Goal: Task Accomplishment & Management: Manage account settings

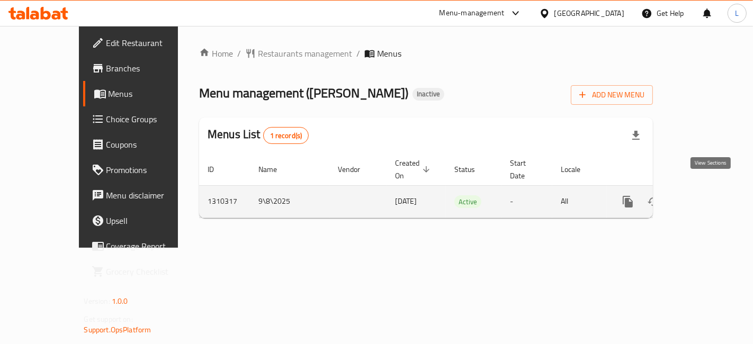
click at [706, 195] on icon "enhanced table" at bounding box center [704, 201] width 13 height 13
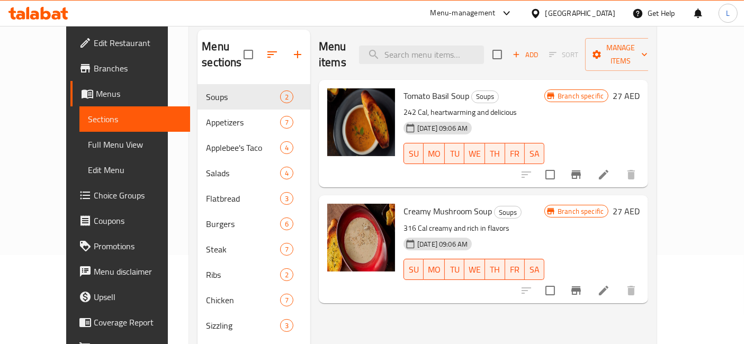
scroll to position [118, 0]
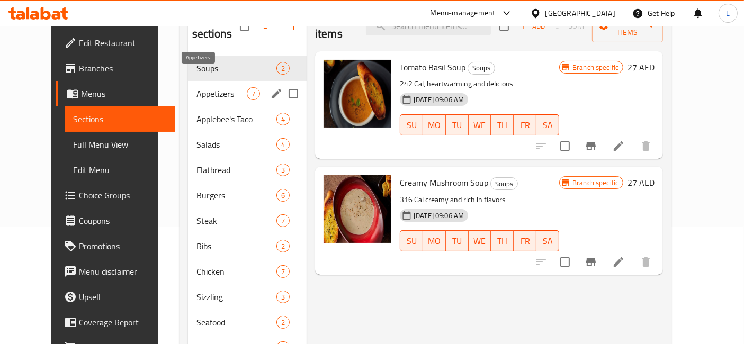
click at [196, 87] on span "Appetizers" at bounding box center [221, 93] width 50 height 13
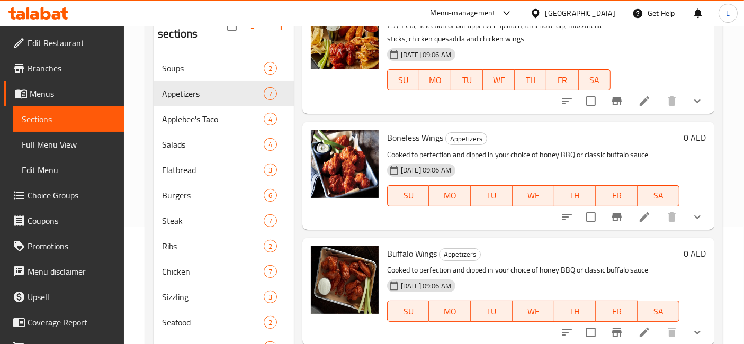
scroll to position [59, 0]
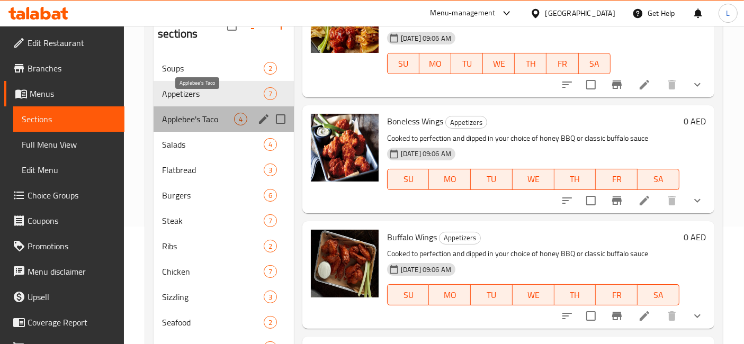
click at [198, 113] on span "Applebee's Taco" at bounding box center [198, 119] width 72 height 13
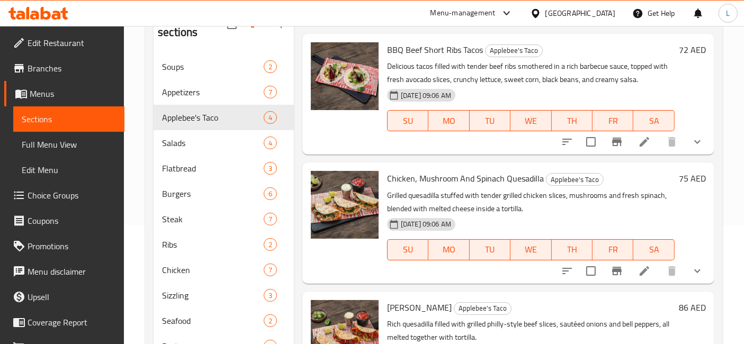
scroll to position [118, 0]
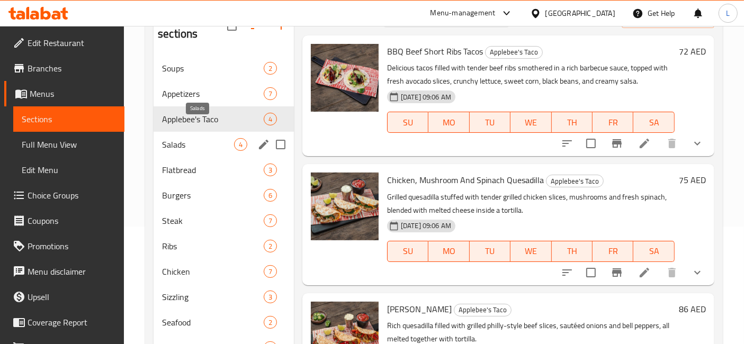
click at [195, 138] on span "Salads" at bounding box center [198, 144] width 72 height 13
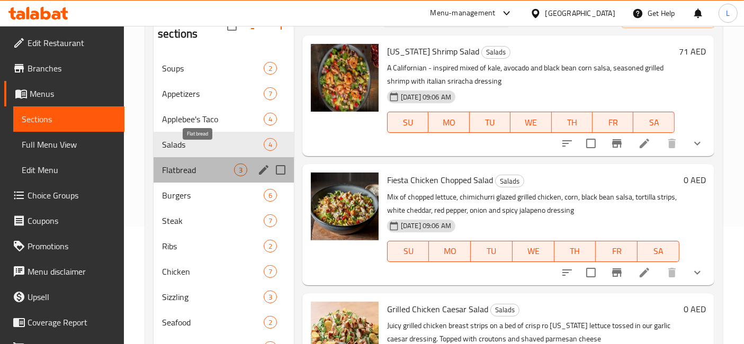
click at [193, 164] on span "Flatbread" at bounding box center [198, 170] width 72 height 13
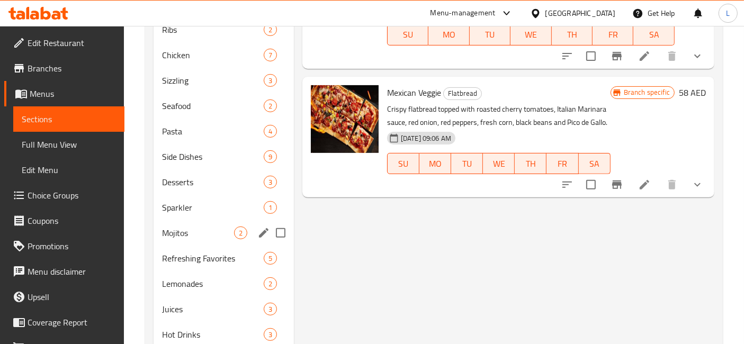
scroll to position [353, 0]
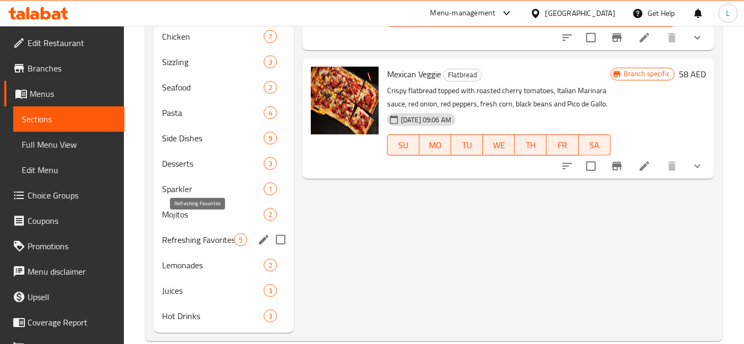
click at [201, 234] on span "Refreshing Favorites" at bounding box center [198, 240] width 72 height 13
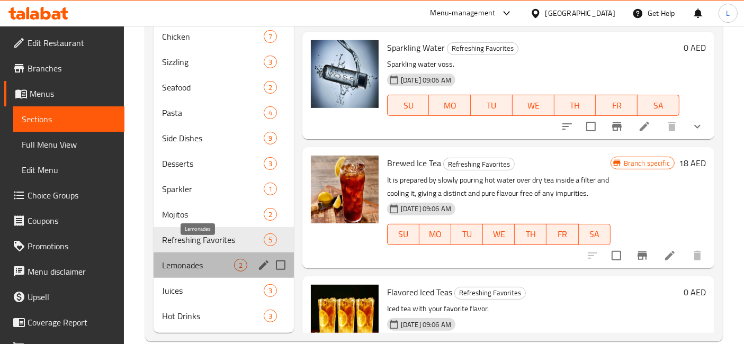
click at [196, 259] on span "Lemonades" at bounding box center [198, 265] width 72 height 13
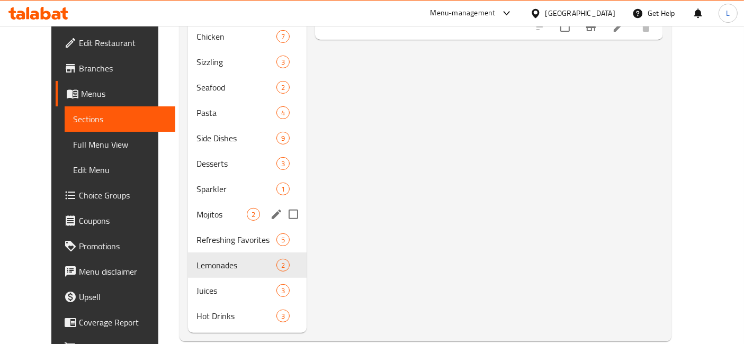
scroll to position [235, 0]
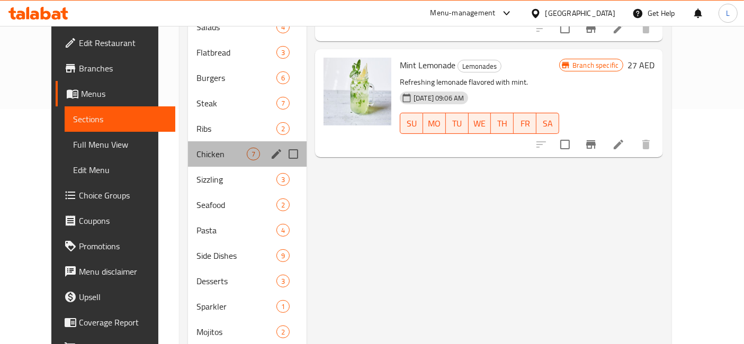
click at [188, 145] on div "Chicken 7" at bounding box center [247, 153] width 119 height 25
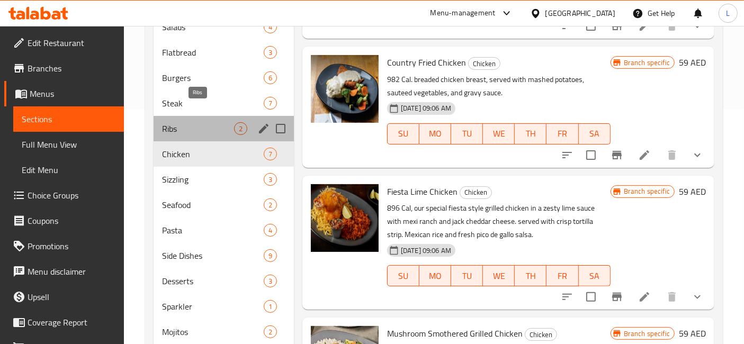
click at [174, 122] on span "Ribs" at bounding box center [198, 128] width 72 height 13
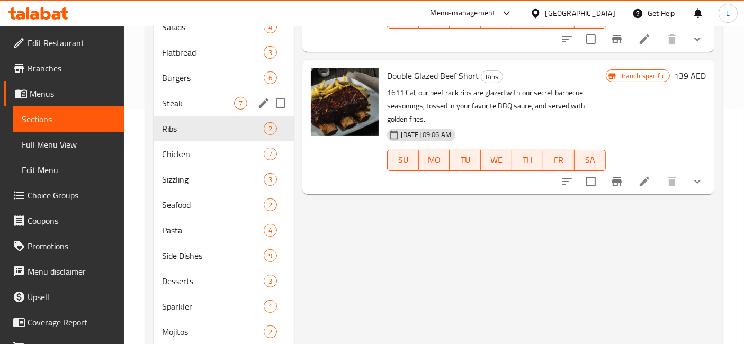
drag, startPoint x: 174, startPoint y: 93, endPoint x: 175, endPoint y: 81, distance: 11.7
click at [174, 93] on div "Steak 7" at bounding box center [224, 103] width 140 height 25
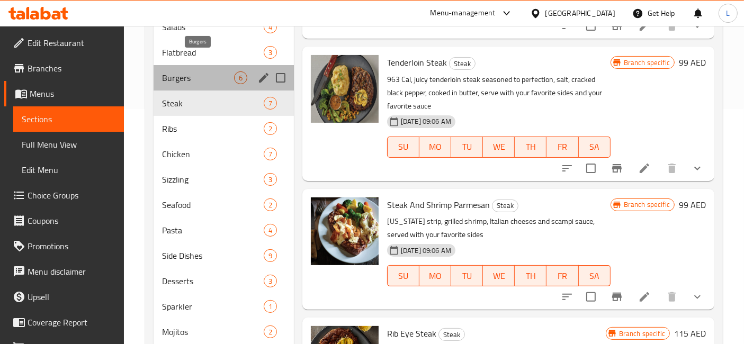
click at [177, 71] on span "Burgers" at bounding box center [198, 77] width 72 height 13
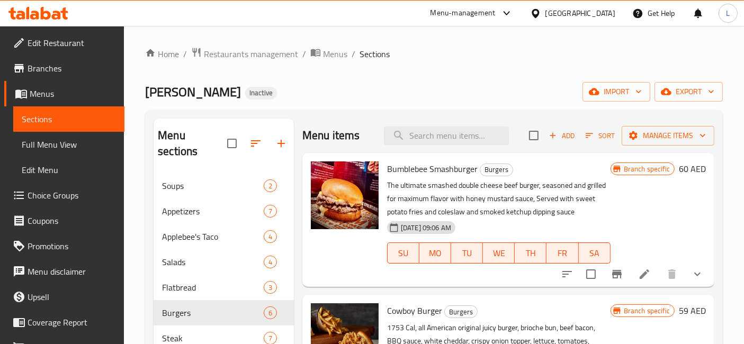
click at [33, 17] on icon at bounding box center [38, 13] width 60 height 13
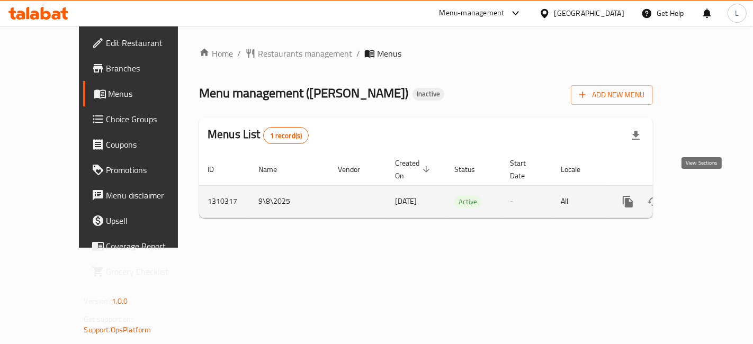
click at [707, 197] on icon "enhanced table" at bounding box center [704, 202] width 10 height 10
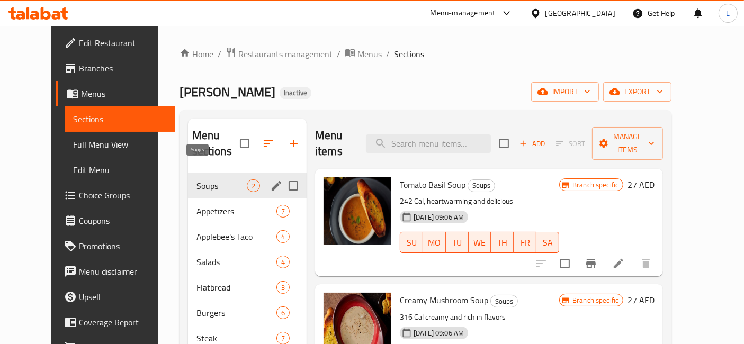
click at [196, 179] on span "Soups" at bounding box center [221, 185] width 50 height 13
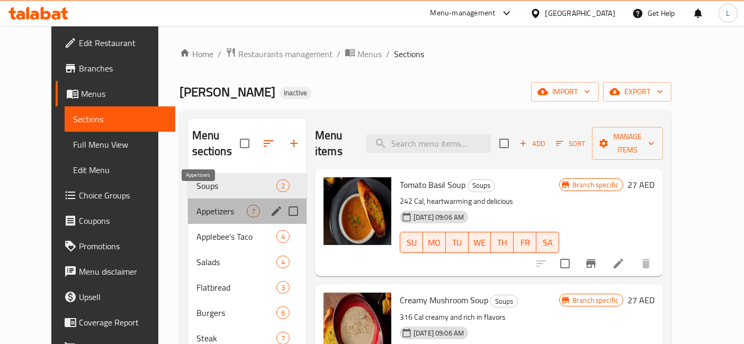
click at [196, 205] on span "Appetizers" at bounding box center [221, 211] width 50 height 13
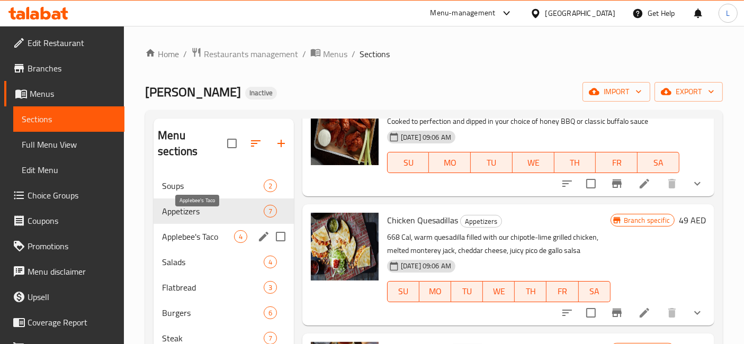
click at [182, 230] on span "Applebee's Taco" at bounding box center [198, 236] width 72 height 13
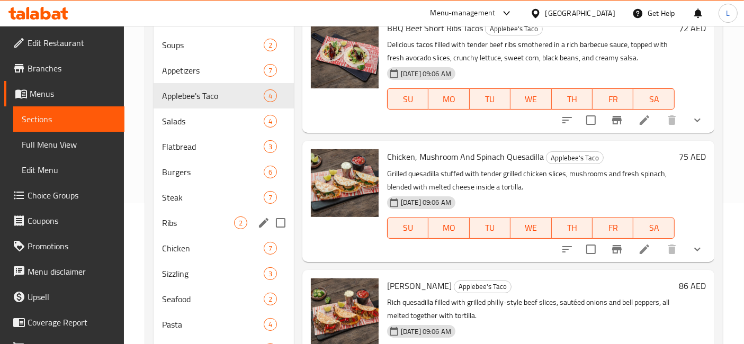
scroll to position [118, 0]
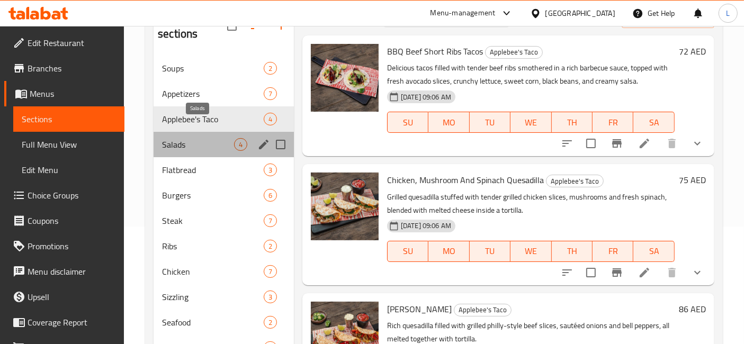
click at [185, 138] on span "Salads" at bounding box center [198, 144] width 72 height 13
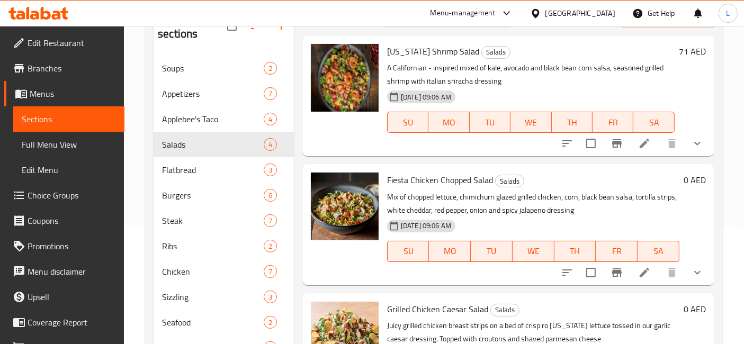
scroll to position [4, 0]
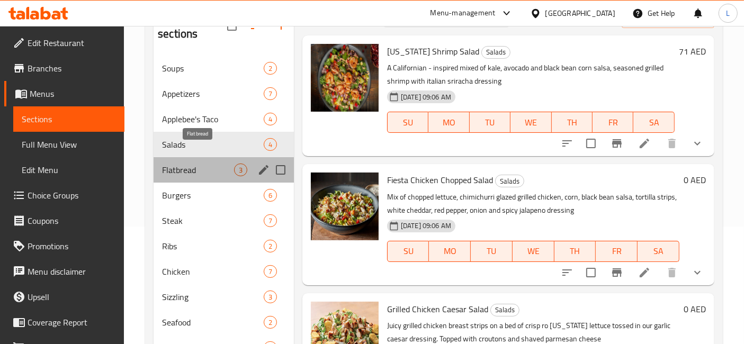
click at [200, 164] on span "Flatbread" at bounding box center [198, 170] width 72 height 13
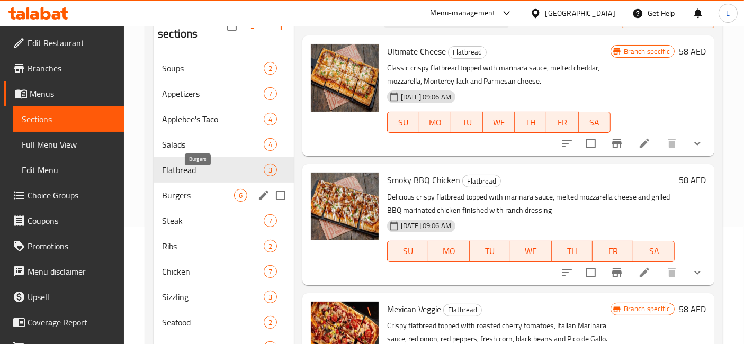
click at [186, 189] on span "Burgers" at bounding box center [198, 195] width 72 height 13
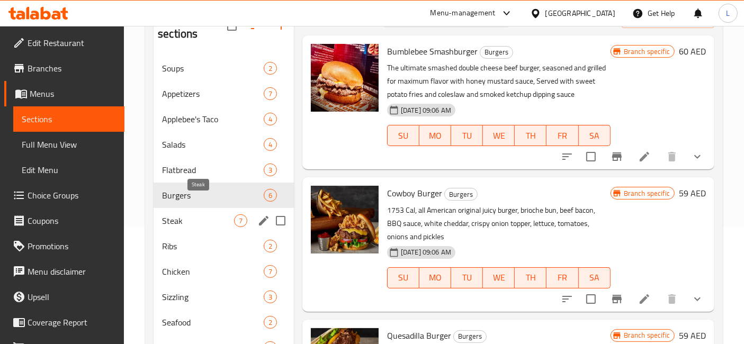
click at [193, 214] on span "Steak" at bounding box center [198, 220] width 72 height 13
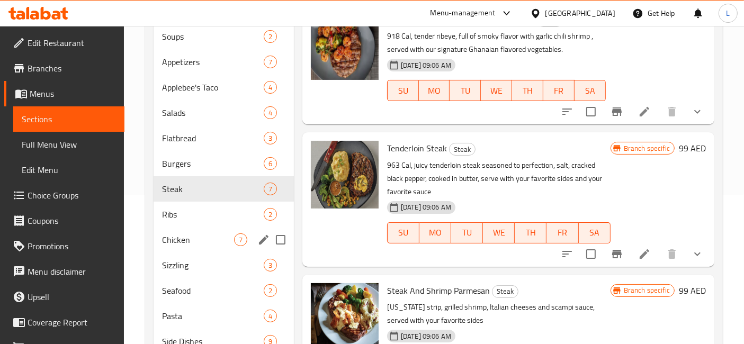
scroll to position [176, 0]
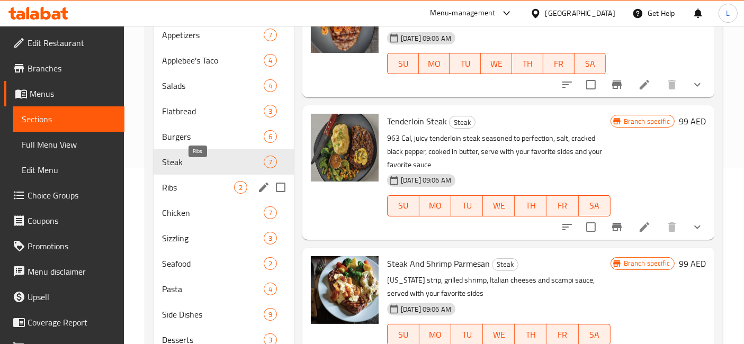
click at [184, 181] on span "Ribs" at bounding box center [198, 187] width 72 height 13
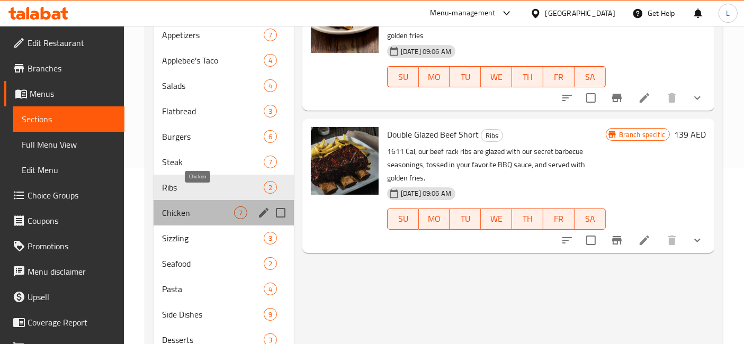
click at [195, 207] on span "Chicken" at bounding box center [198, 213] width 72 height 13
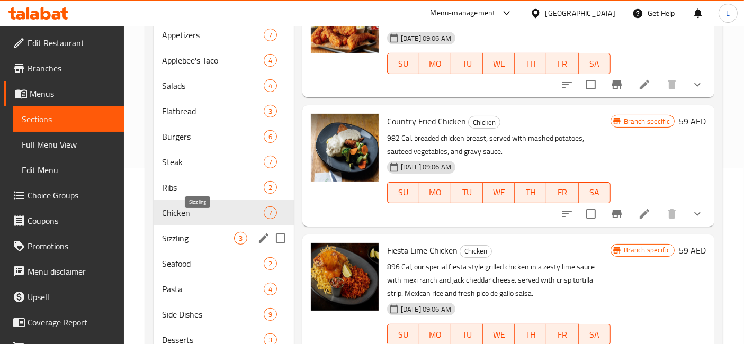
click at [193, 232] on span "Sizzling" at bounding box center [198, 238] width 72 height 13
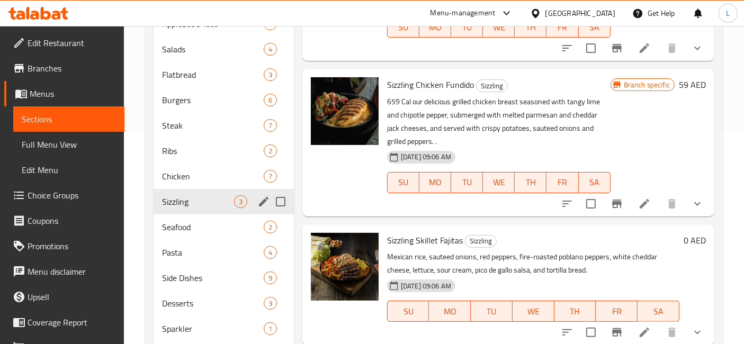
scroll to position [294, 0]
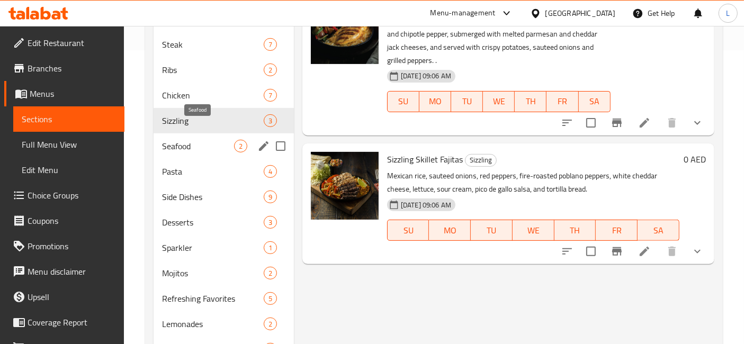
click at [187, 140] on span "Seafood" at bounding box center [198, 146] width 72 height 13
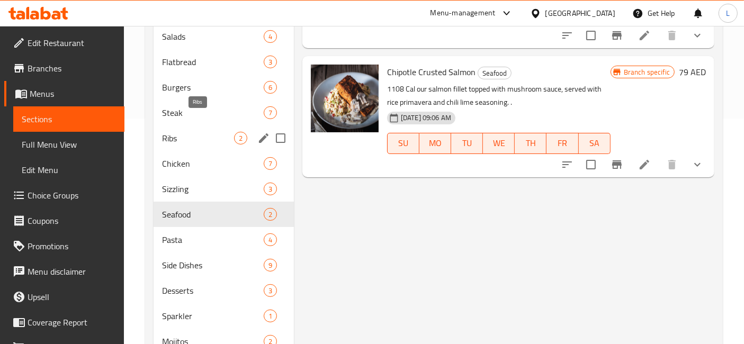
scroll to position [294, 0]
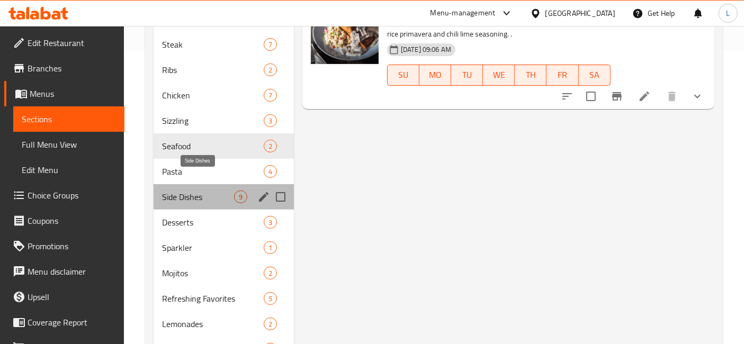
click at [179, 191] on span "Side Dishes" at bounding box center [198, 197] width 72 height 13
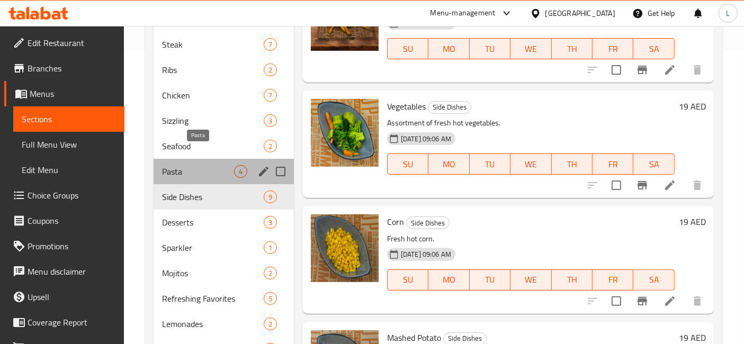
click at [181, 165] on span "Pasta" at bounding box center [198, 171] width 72 height 13
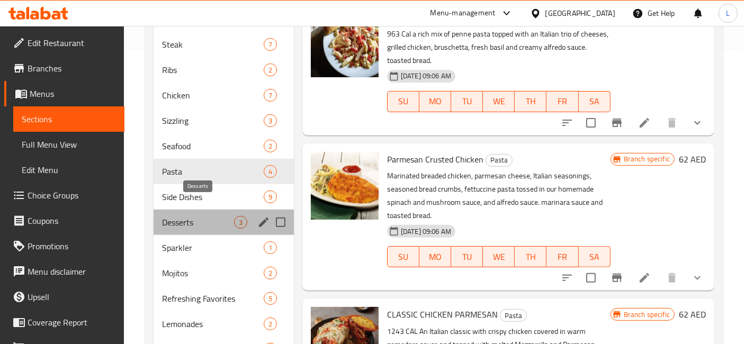
click at [183, 216] on span "Desserts" at bounding box center [198, 222] width 72 height 13
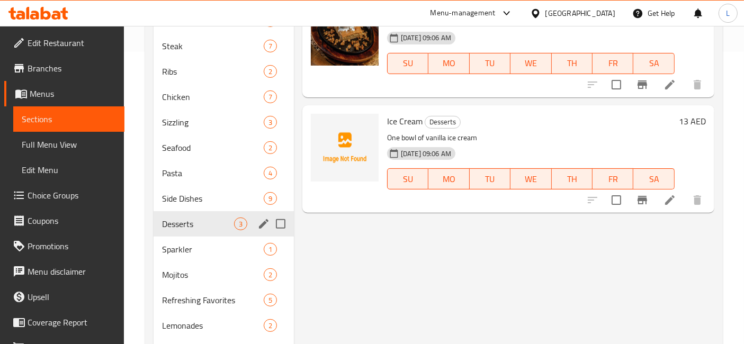
scroll to position [294, 0]
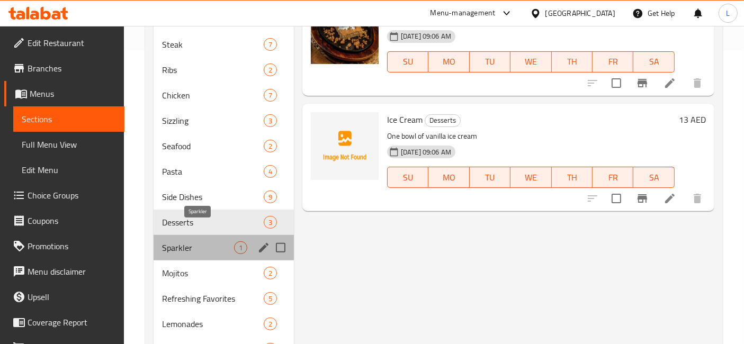
click at [187, 241] on span "Sparkler" at bounding box center [198, 247] width 72 height 13
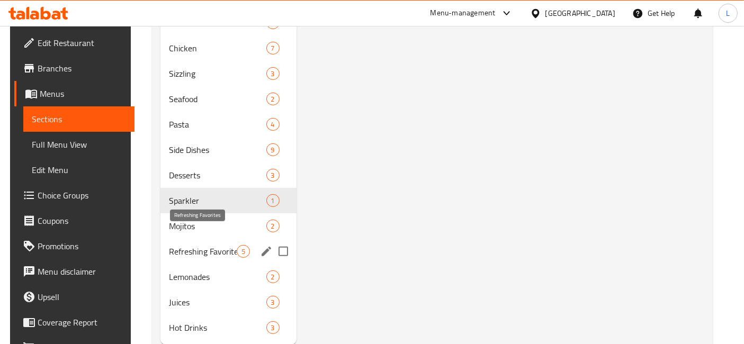
scroll to position [354, 0]
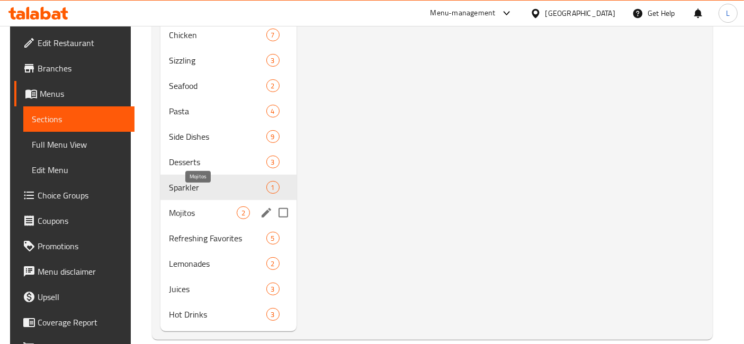
click at [183, 207] on span "Mojitos" at bounding box center [202, 213] width 67 height 13
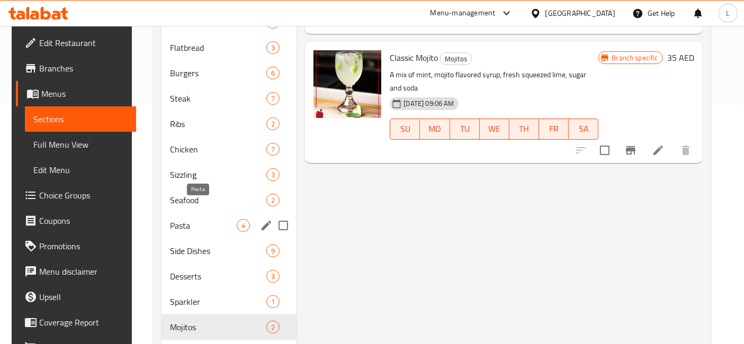
scroll to position [354, 0]
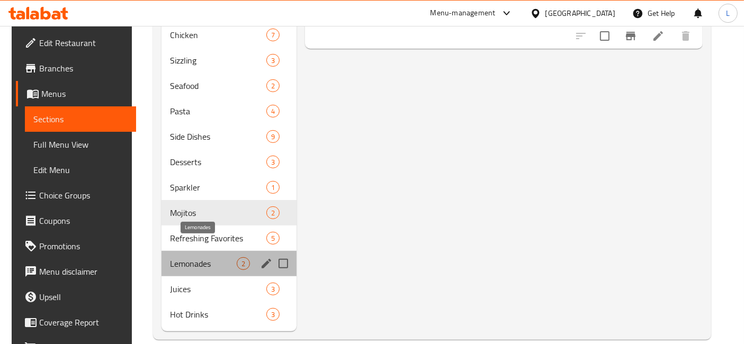
click at [186, 257] on span "Lemonades" at bounding box center [203, 263] width 67 height 13
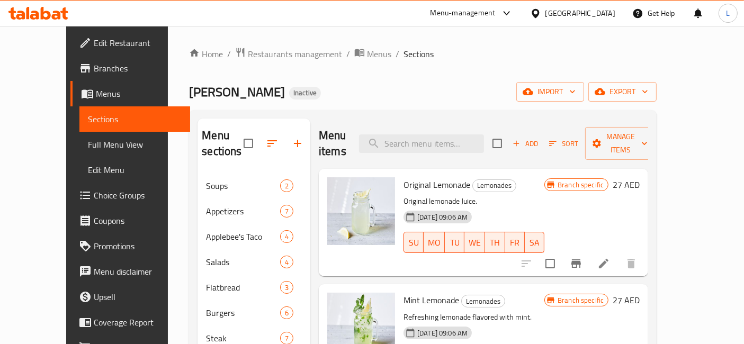
click at [35, 11] on icon at bounding box center [34, 15] width 9 height 9
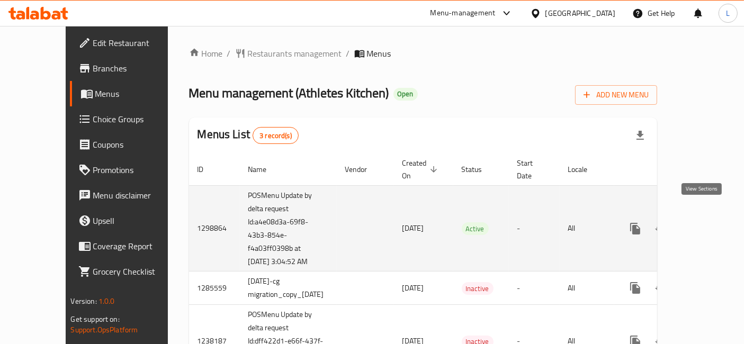
click at [705, 222] on icon "enhanced table" at bounding box center [711, 228] width 13 height 13
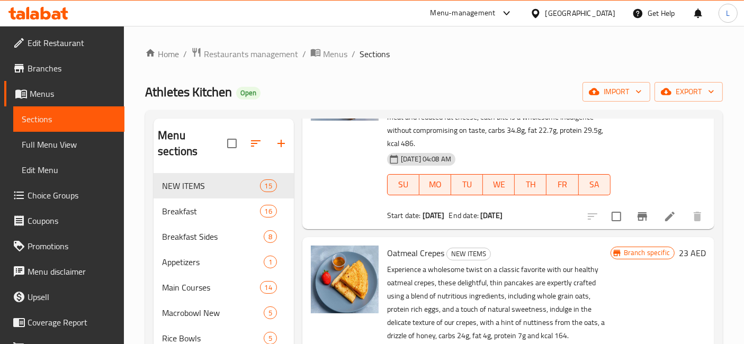
scroll to position [176, 0]
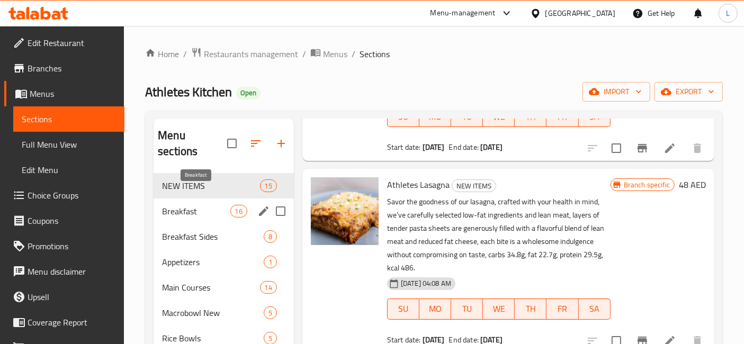
click at [190, 205] on span "Breakfast" at bounding box center [196, 211] width 68 height 13
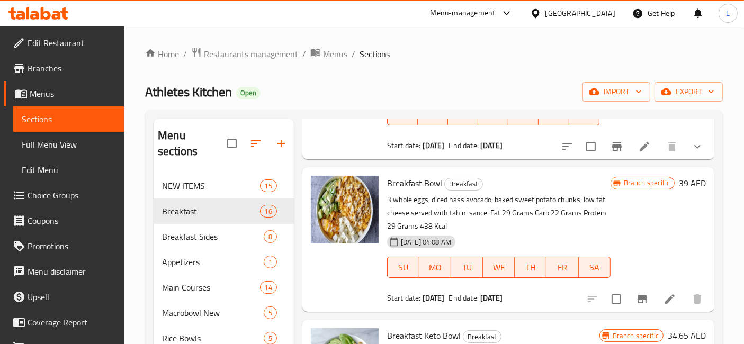
scroll to position [941, 0]
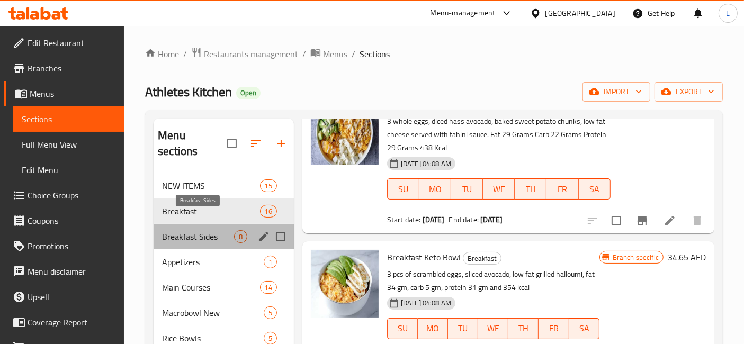
click at [202, 230] on span "Breakfast Sides" at bounding box center [198, 236] width 72 height 13
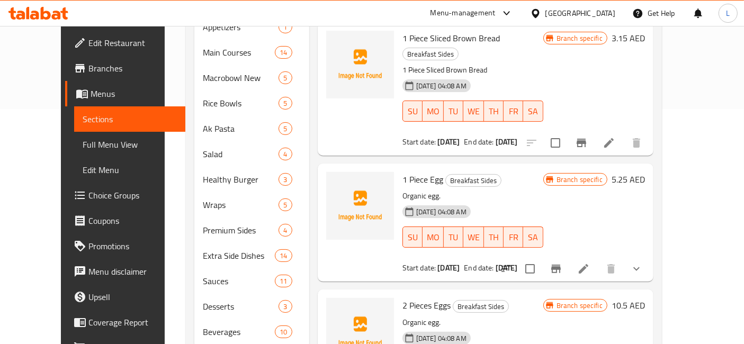
scroll to position [253, 0]
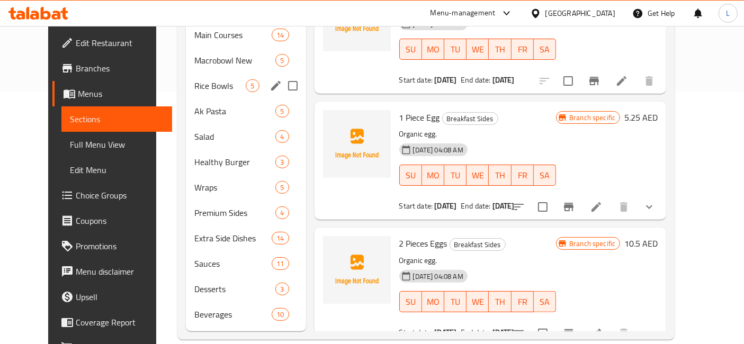
click at [194, 79] on span "Rice Bowls" at bounding box center [220, 85] width 52 height 13
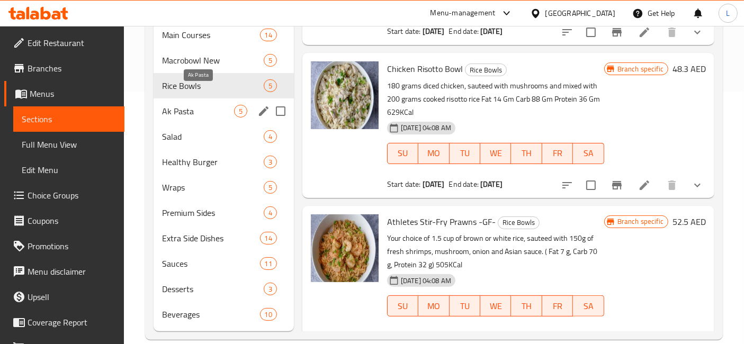
click at [174, 105] on span "Ak Pasta" at bounding box center [198, 111] width 72 height 13
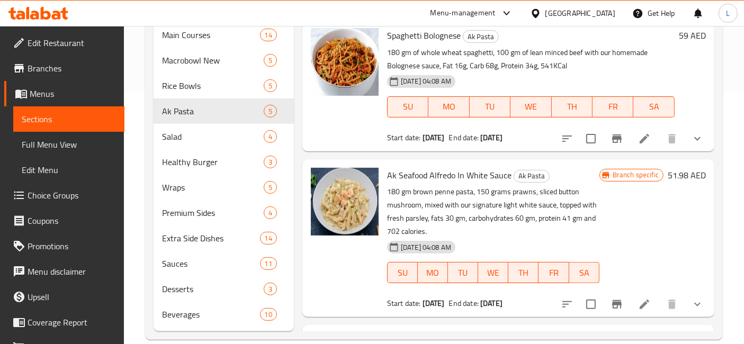
scroll to position [176, 0]
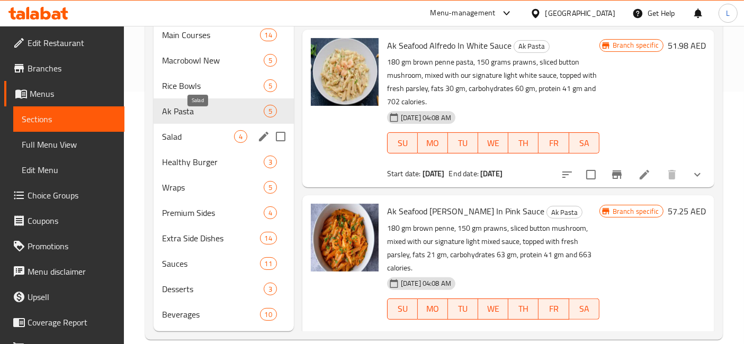
click at [184, 130] on span "Salad" at bounding box center [198, 136] width 72 height 13
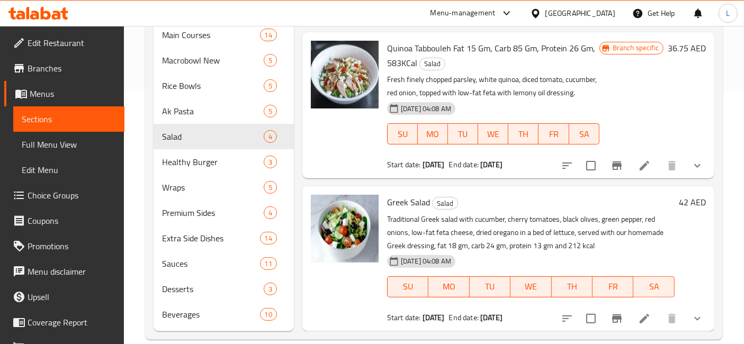
scroll to position [190, 0]
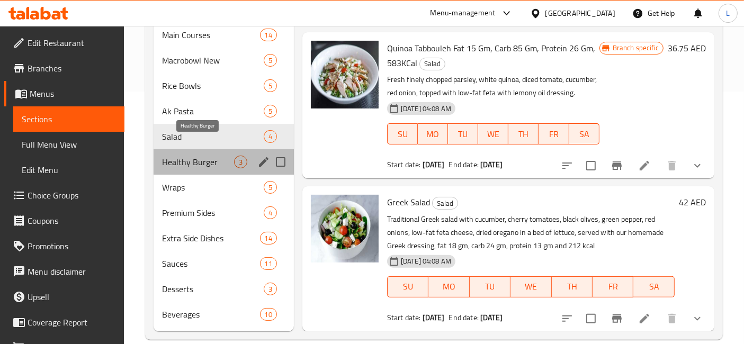
click at [201, 156] on span "Healthy Burger" at bounding box center [198, 162] width 72 height 13
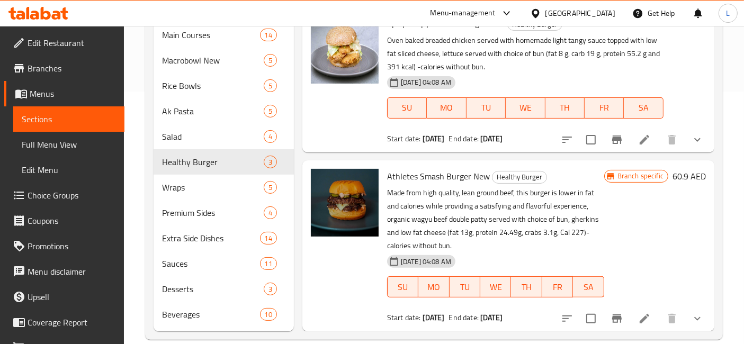
scroll to position [62, 0]
click at [196, 181] on span "Wraps" at bounding box center [198, 187] width 72 height 13
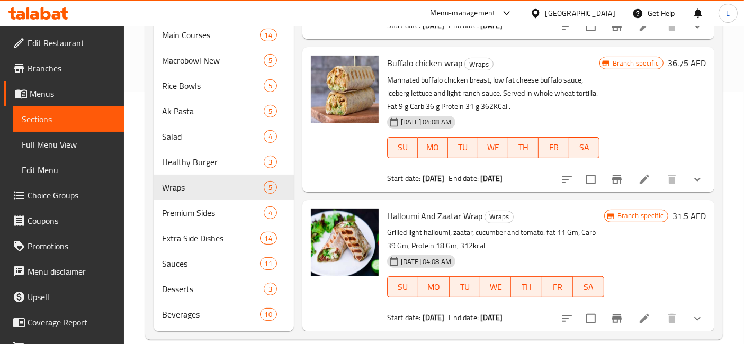
scroll to position [301, 0]
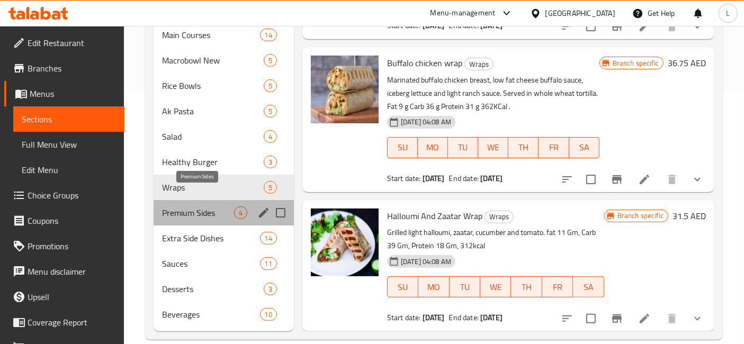
click at [204, 207] on span "Premium Sides" at bounding box center [198, 213] width 72 height 13
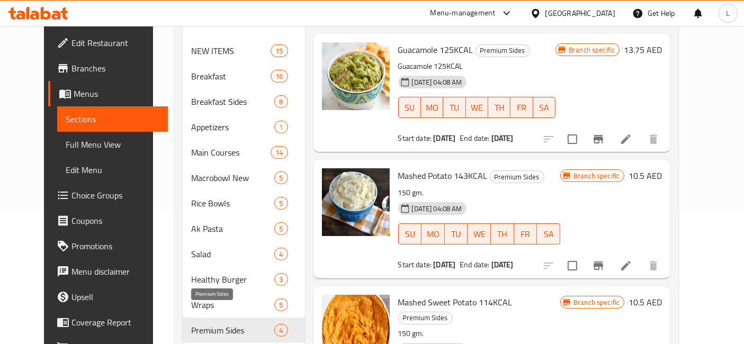
scroll to position [253, 0]
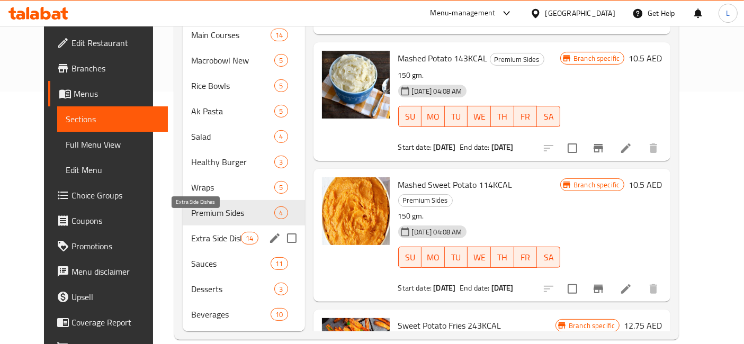
click at [198, 232] on span "Extra Side Dishes" at bounding box center [216, 238] width 50 height 13
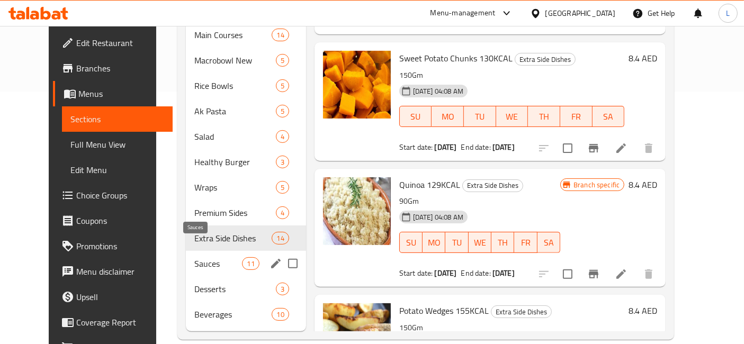
click at [194, 257] on span "Sauces" at bounding box center [218, 263] width 48 height 13
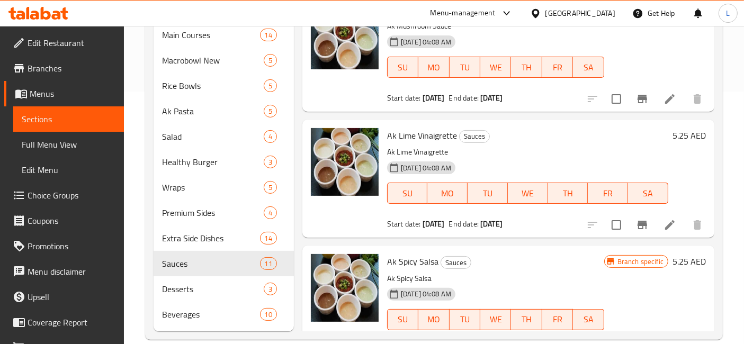
scroll to position [118, 0]
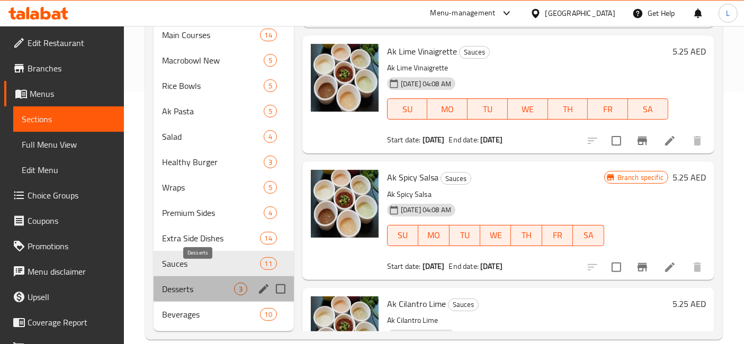
click at [193, 283] on span "Desserts" at bounding box center [198, 289] width 72 height 13
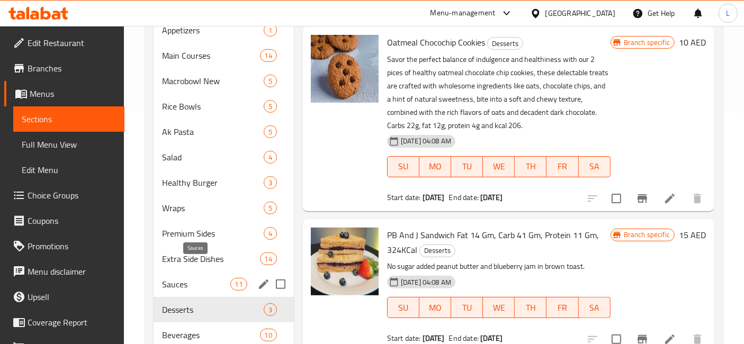
scroll to position [253, 0]
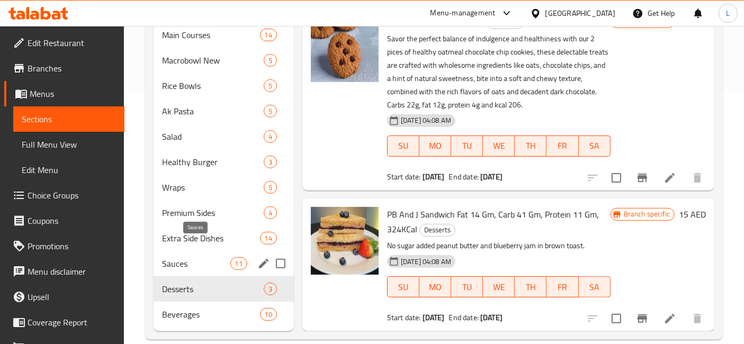
click at [176, 257] on span "Sauces" at bounding box center [196, 263] width 68 height 13
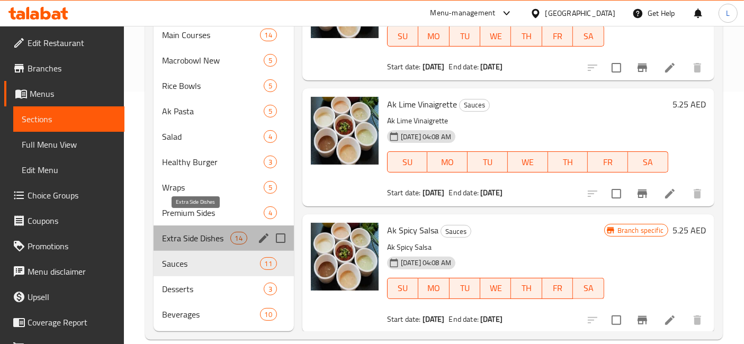
click at [178, 232] on span "Extra Side Dishes" at bounding box center [196, 238] width 68 height 13
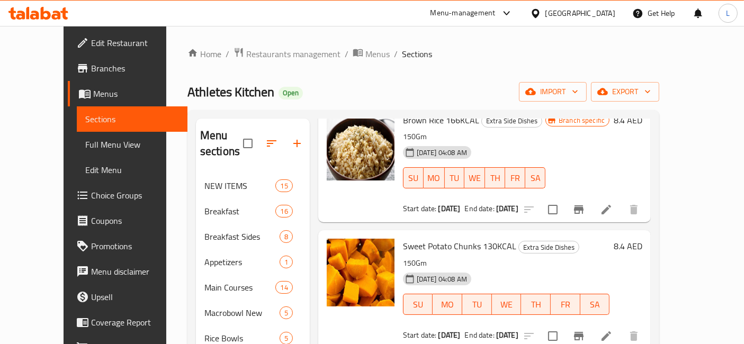
click at [48, 6] on div at bounding box center [38, 13] width 77 height 21
click at [51, 10] on icon at bounding box center [38, 13] width 60 height 13
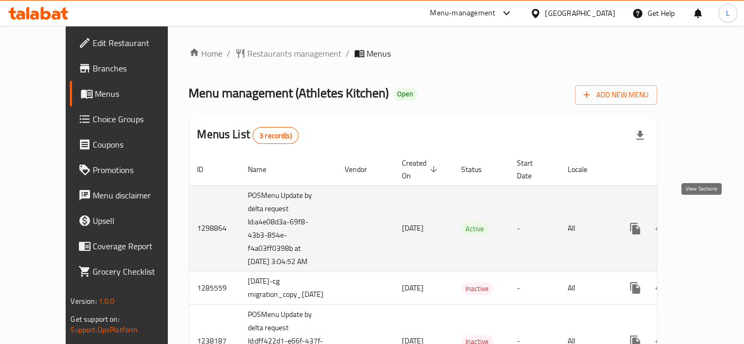
click at [705, 222] on icon "enhanced table" at bounding box center [711, 228] width 13 height 13
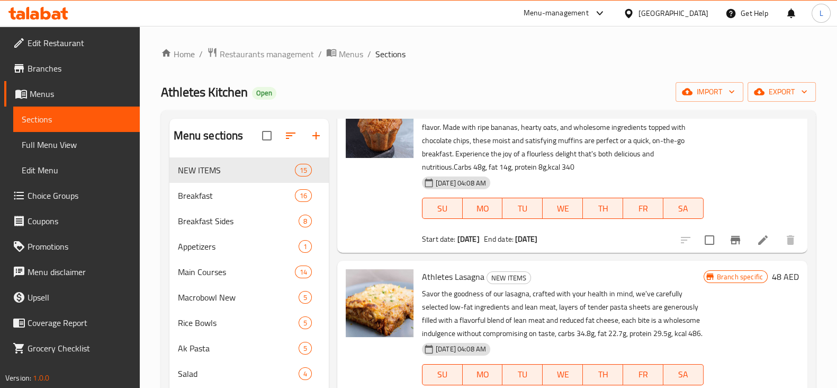
scroll to position [51, 0]
